Goal: Navigation & Orientation: Find specific page/section

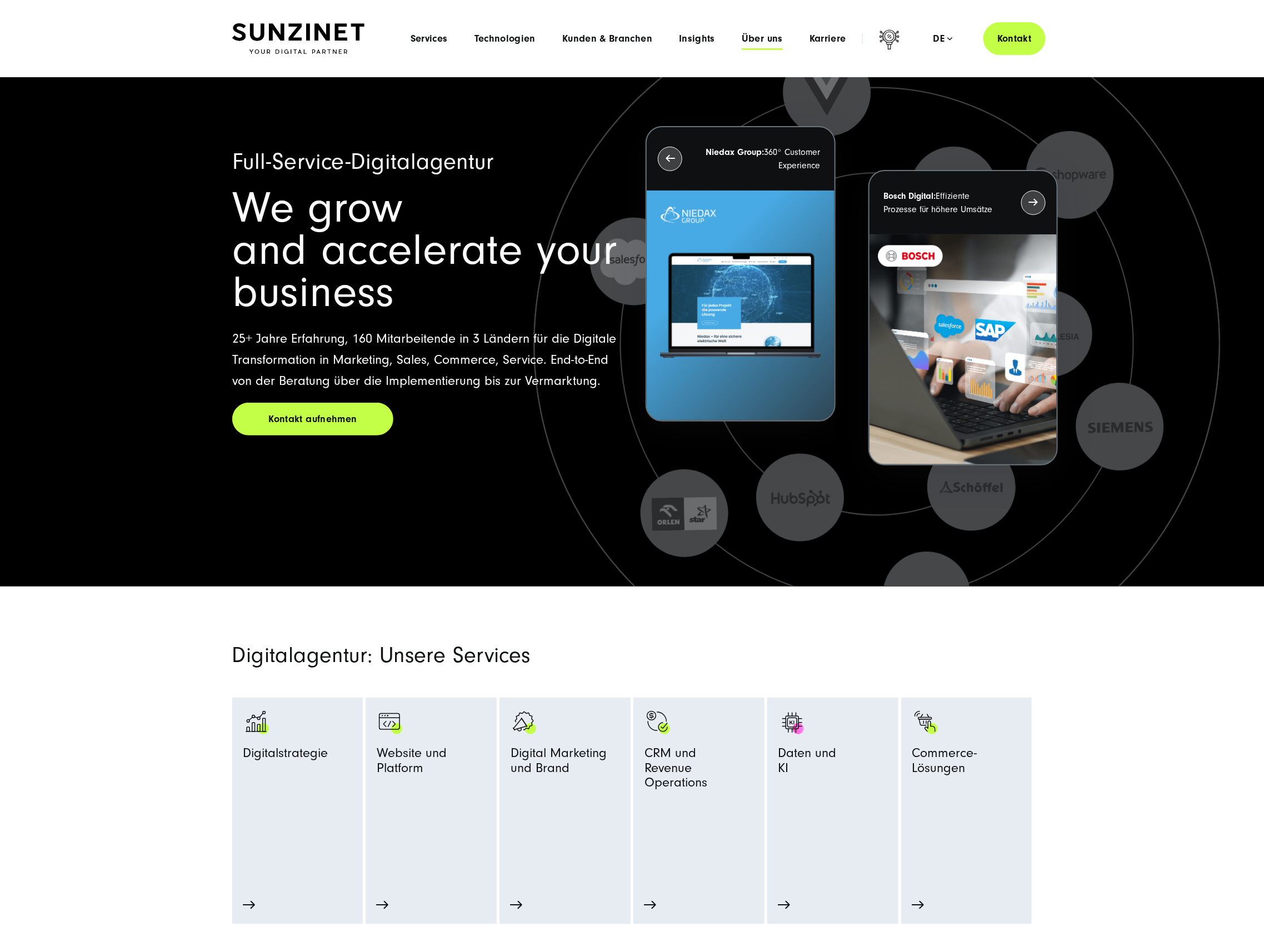
click at [762, 36] on span "Über uns" at bounding box center [762, 39] width 41 height 11
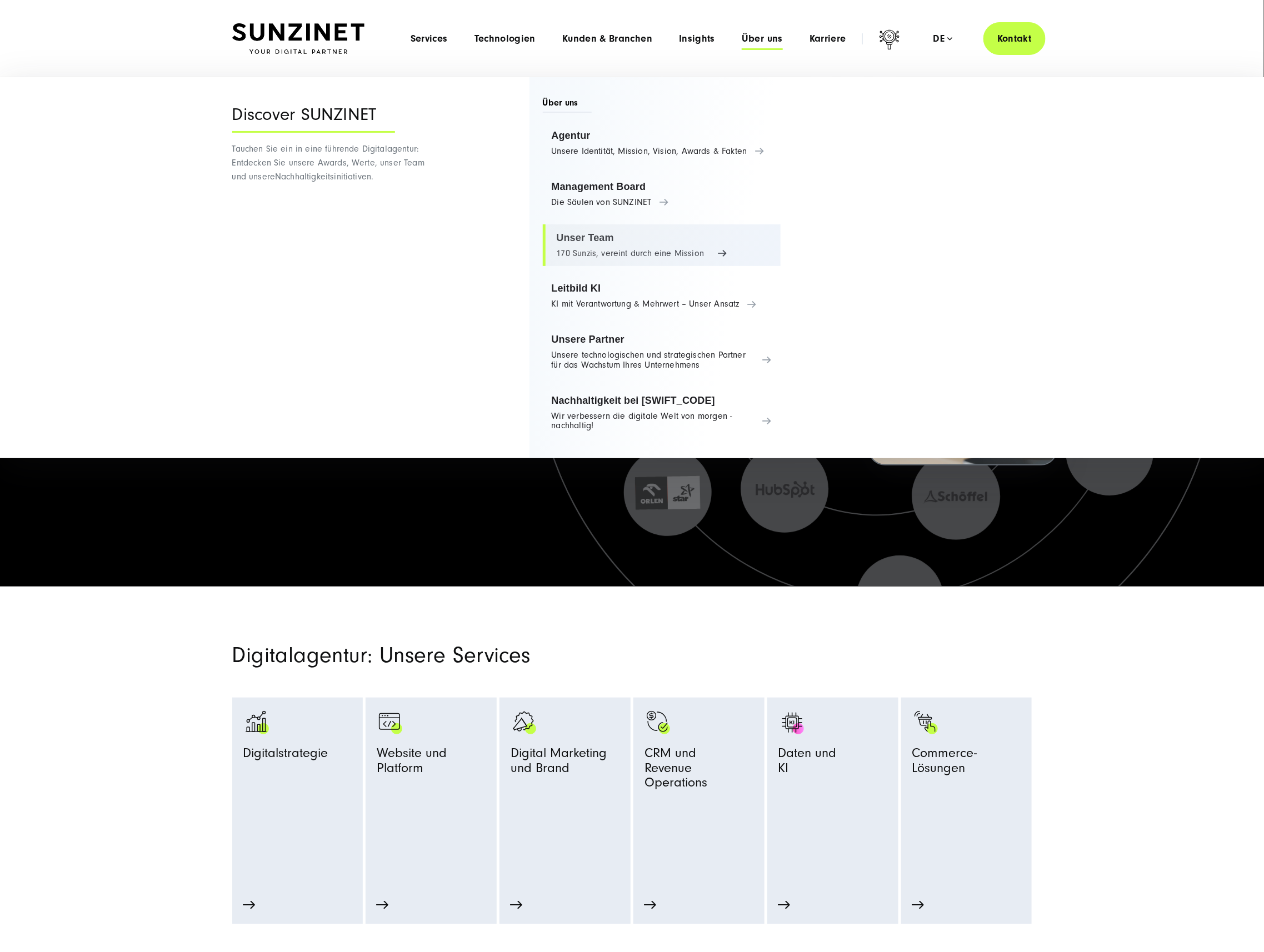
click at [588, 251] on link "Unser Team 170 Sunzis, vereint durch eine Mission" at bounding box center [662, 245] width 239 height 42
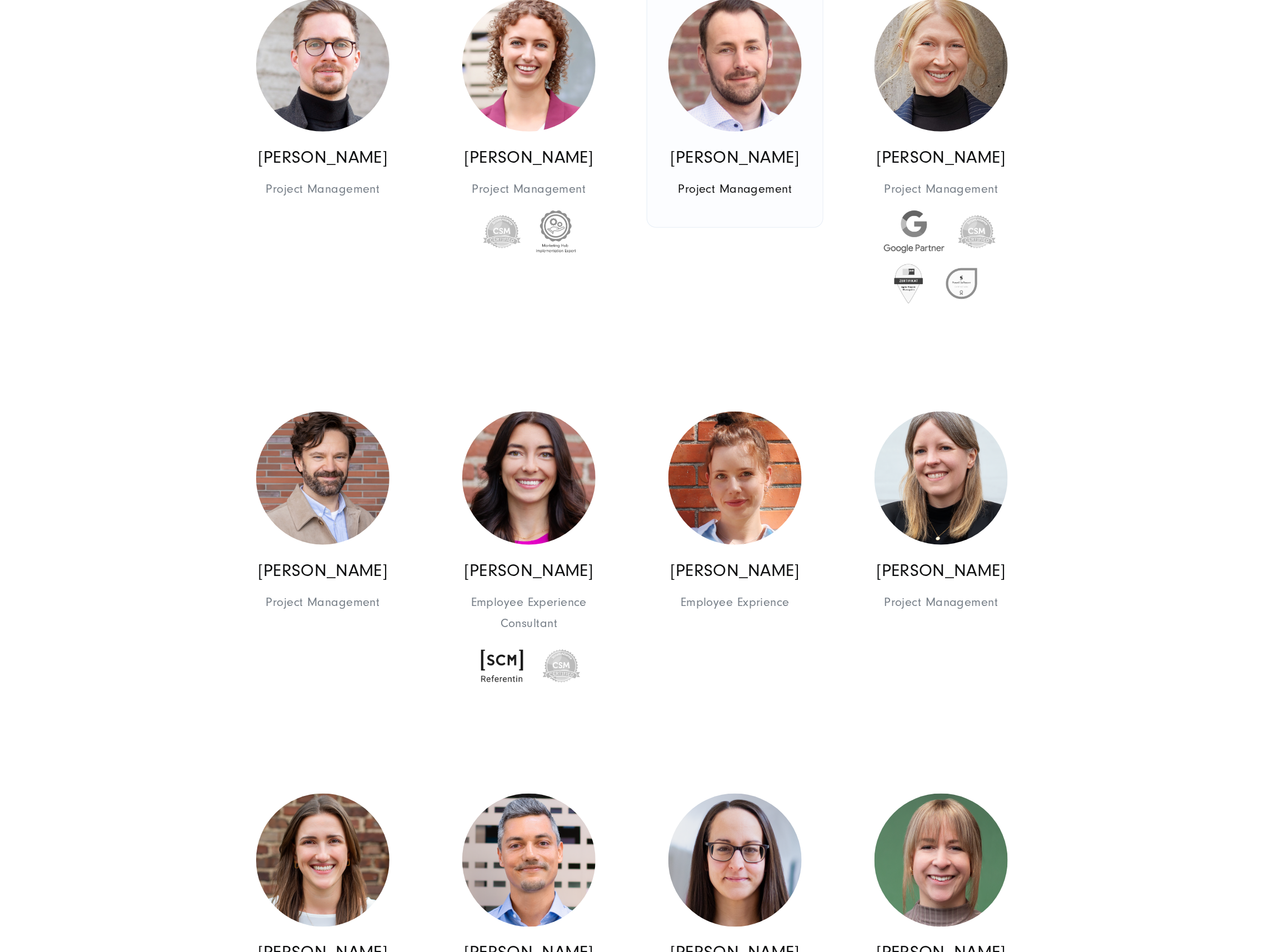
scroll to position [2565, 0]
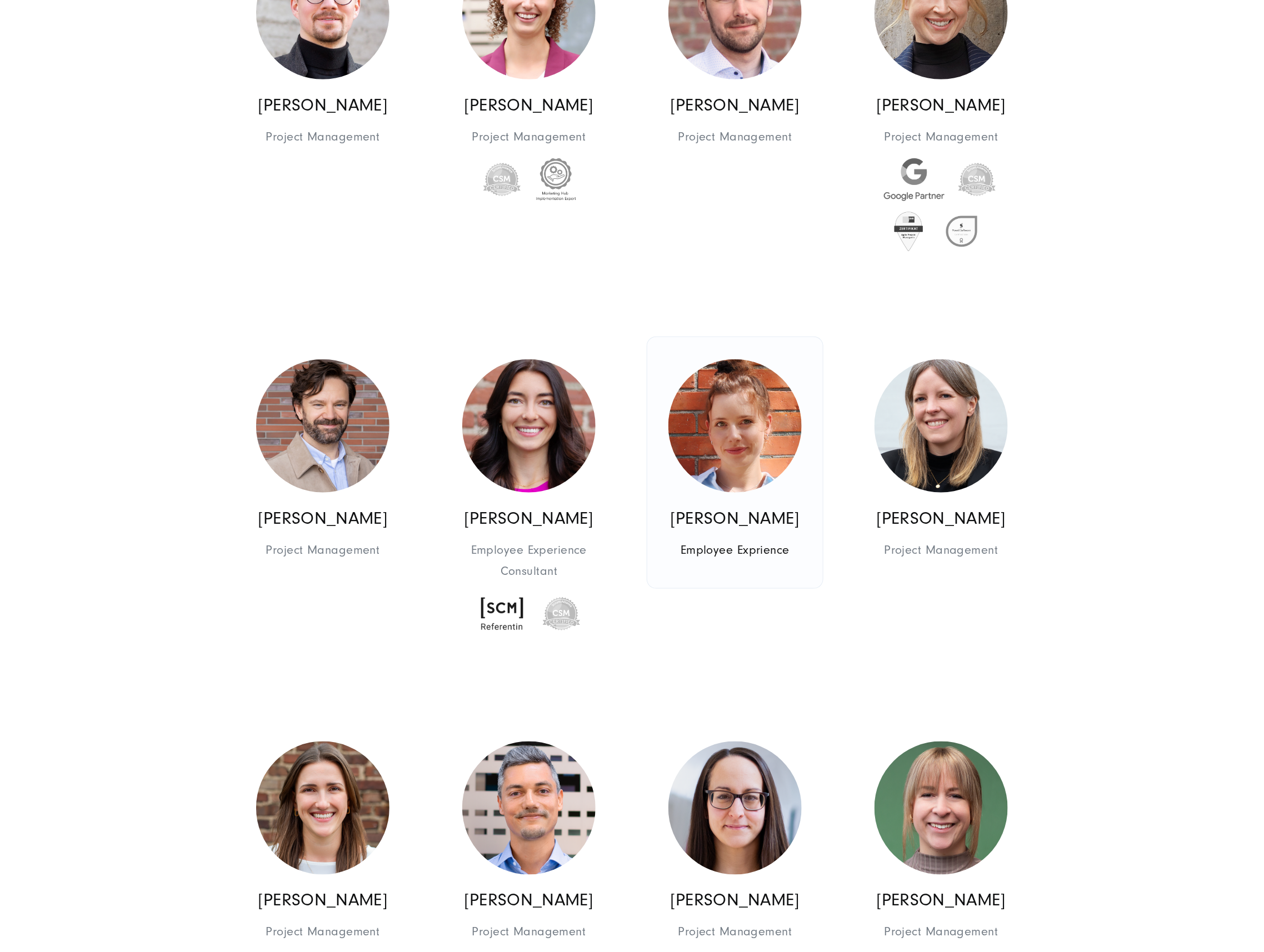
click at [761, 405] on img at bounding box center [735, 426] width 134 height 133
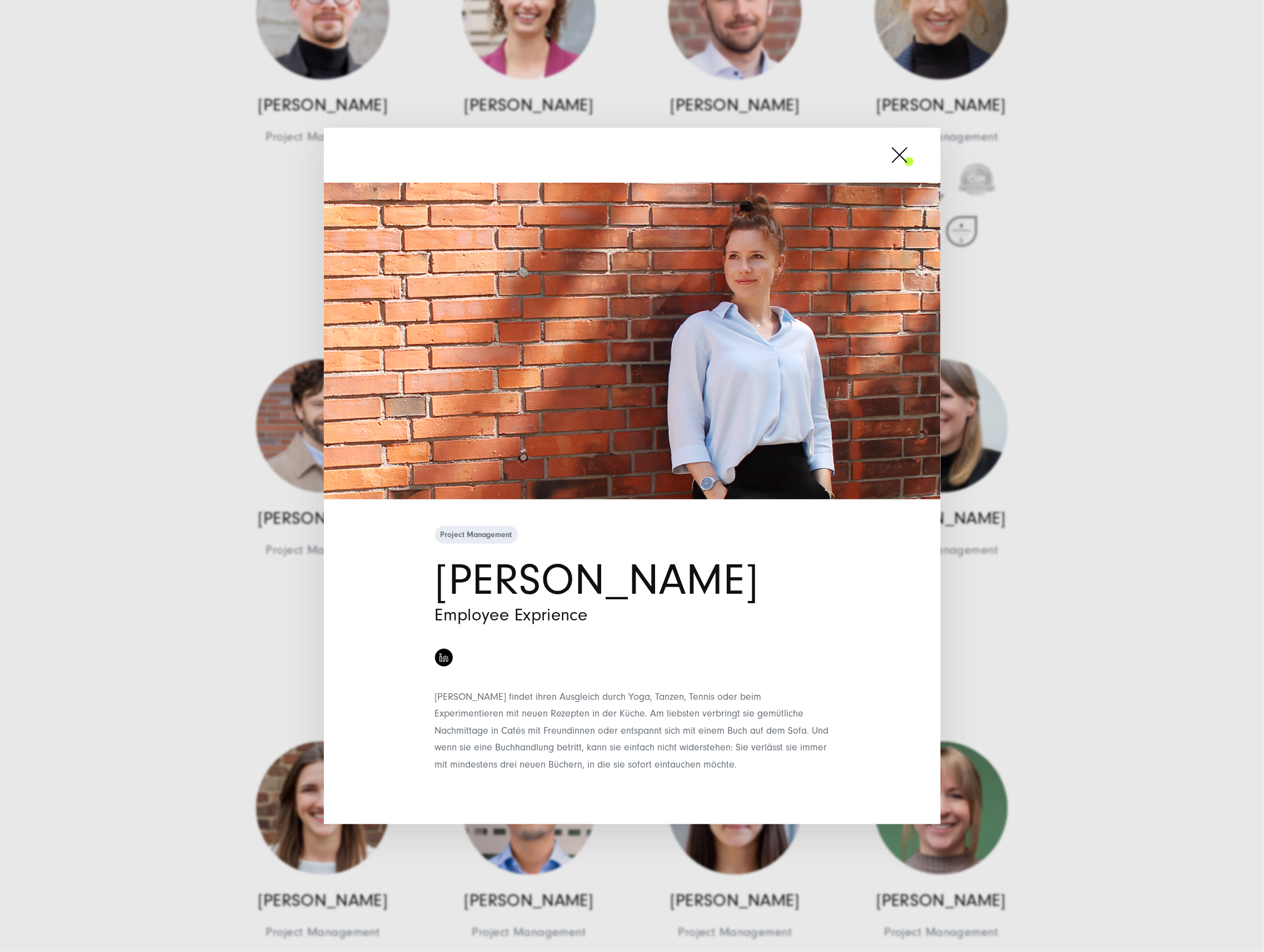
drag, startPoint x: 903, startPoint y: 154, endPoint x: 891, endPoint y: 150, distance: 12.6
click at [914, 153] on span at bounding box center [914, 155] width 0 height 28
